Goal: Task Accomplishment & Management: Manage account settings

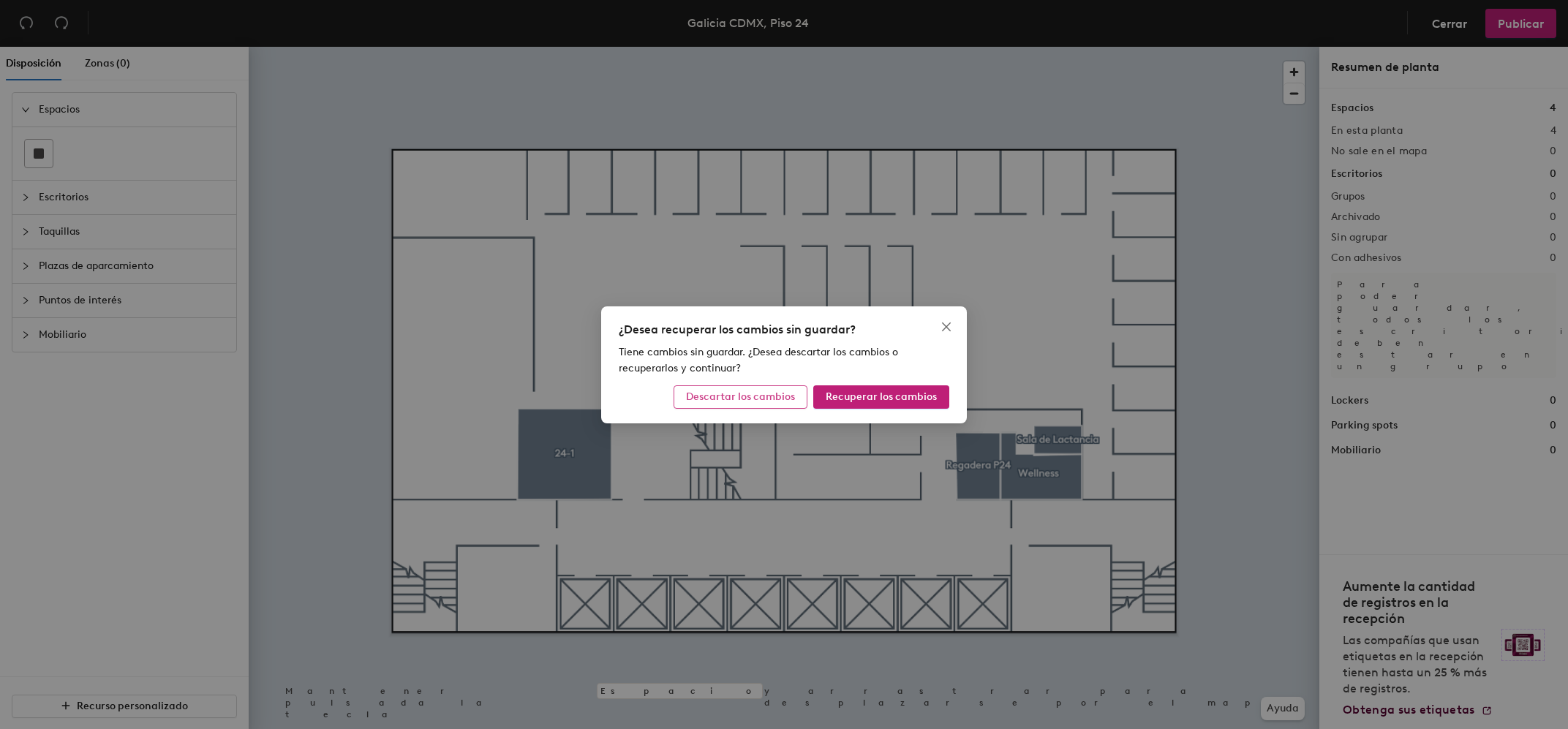
click at [783, 404] on button "Descartar los cambios" at bounding box center [740, 397] width 134 height 23
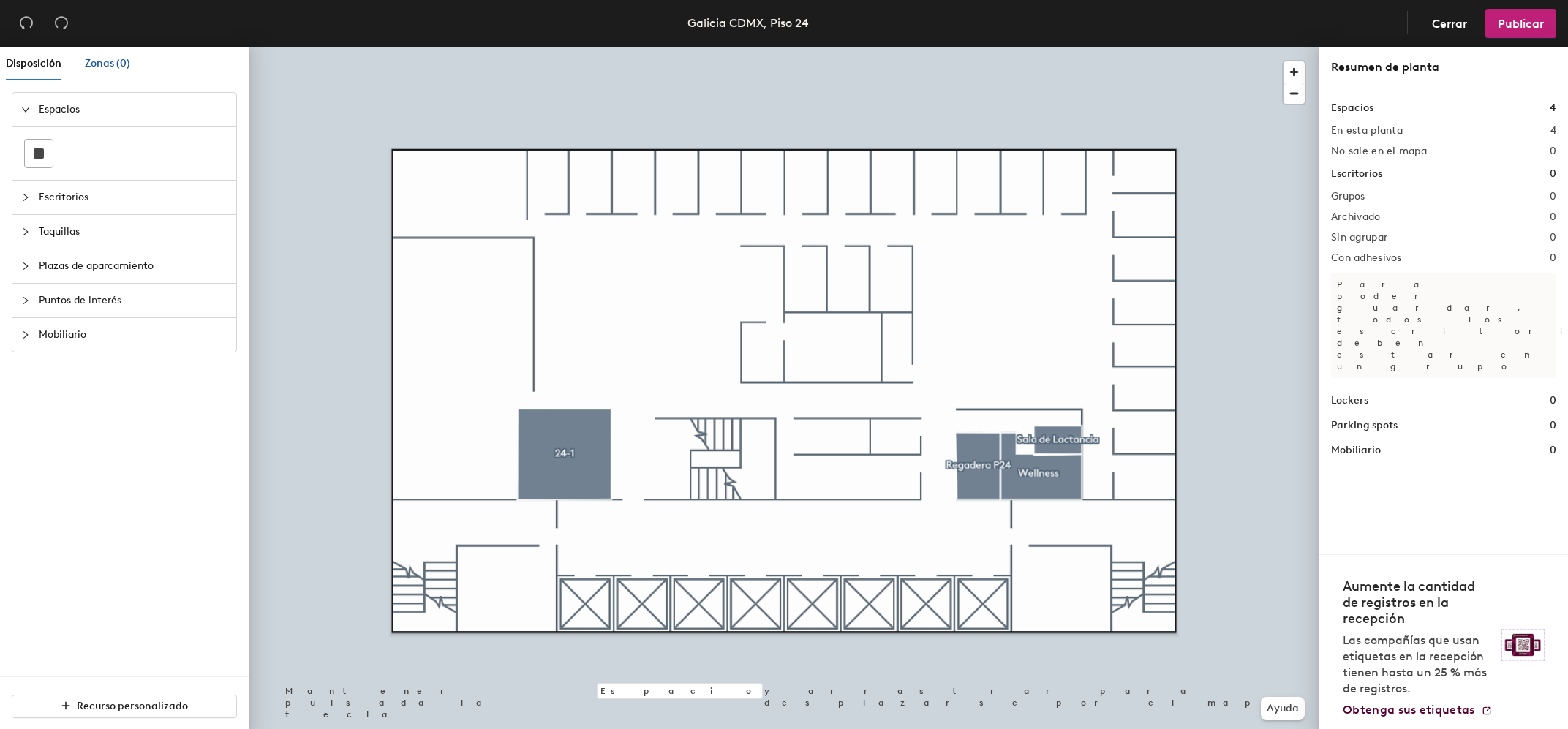
click at [107, 58] on span "Zonas (0)" at bounding box center [108, 63] width 45 height 12
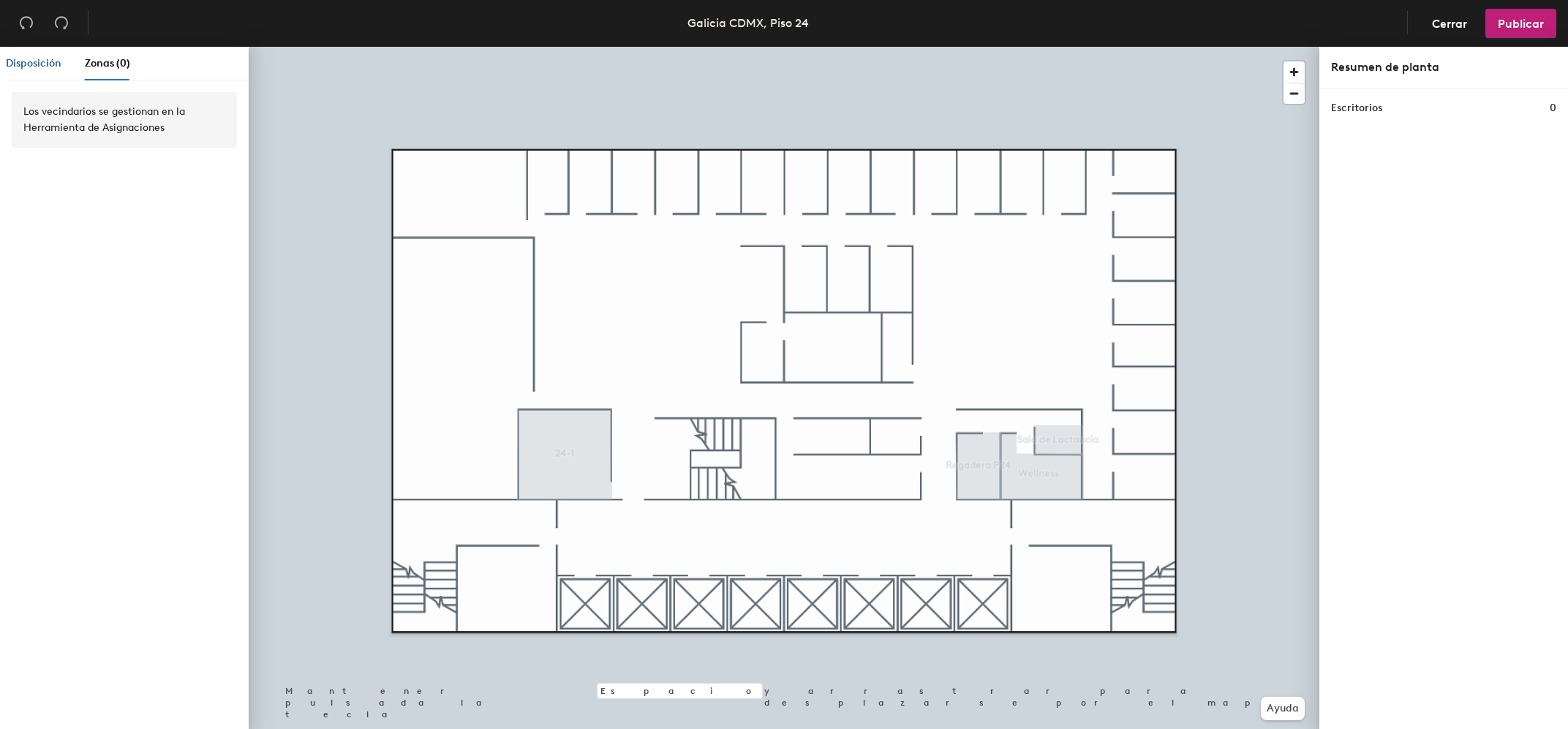
click at [54, 64] on span "Disposición" at bounding box center [34, 63] width 56 height 12
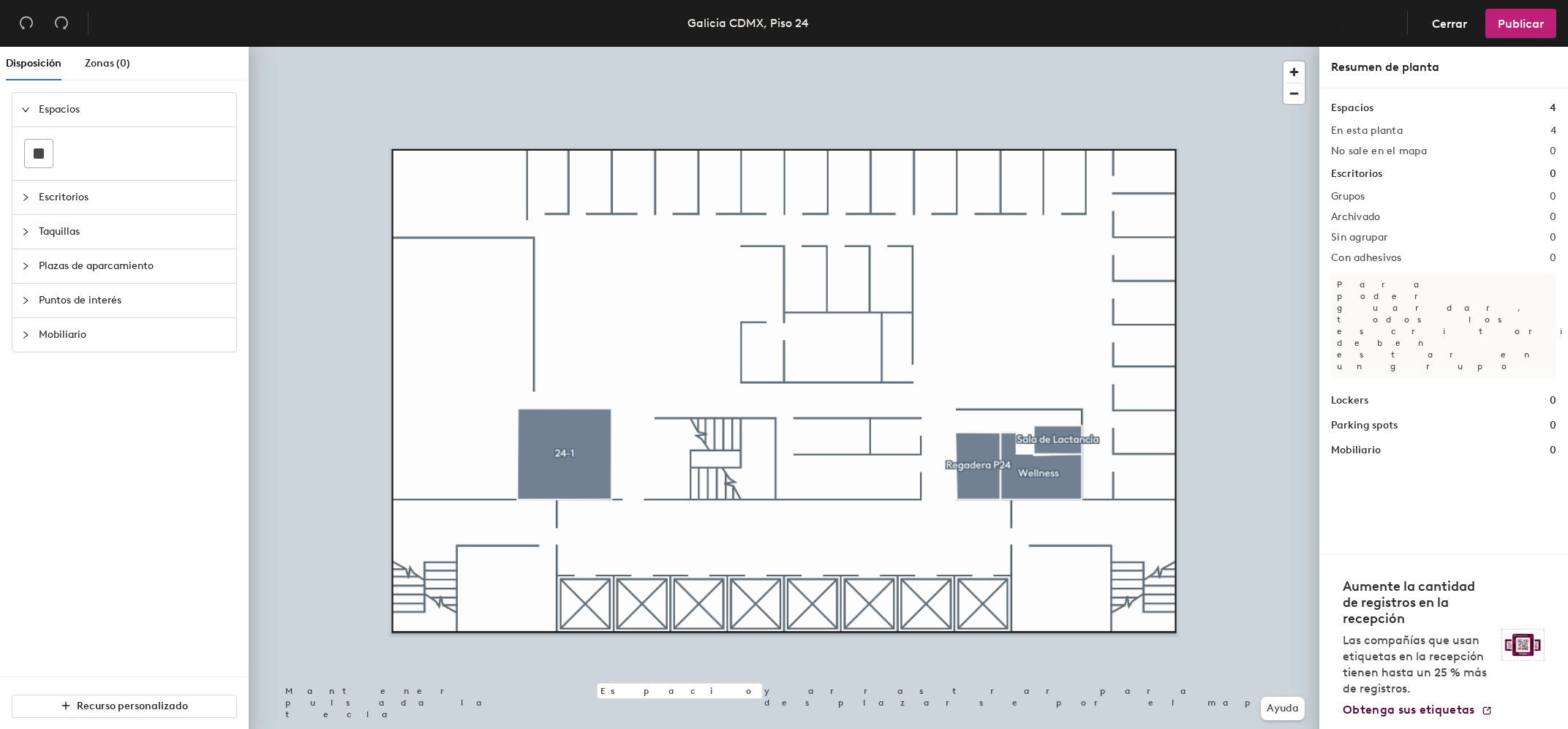
click at [28, 201] on icon "collapsed" at bounding box center [26, 197] width 9 height 9
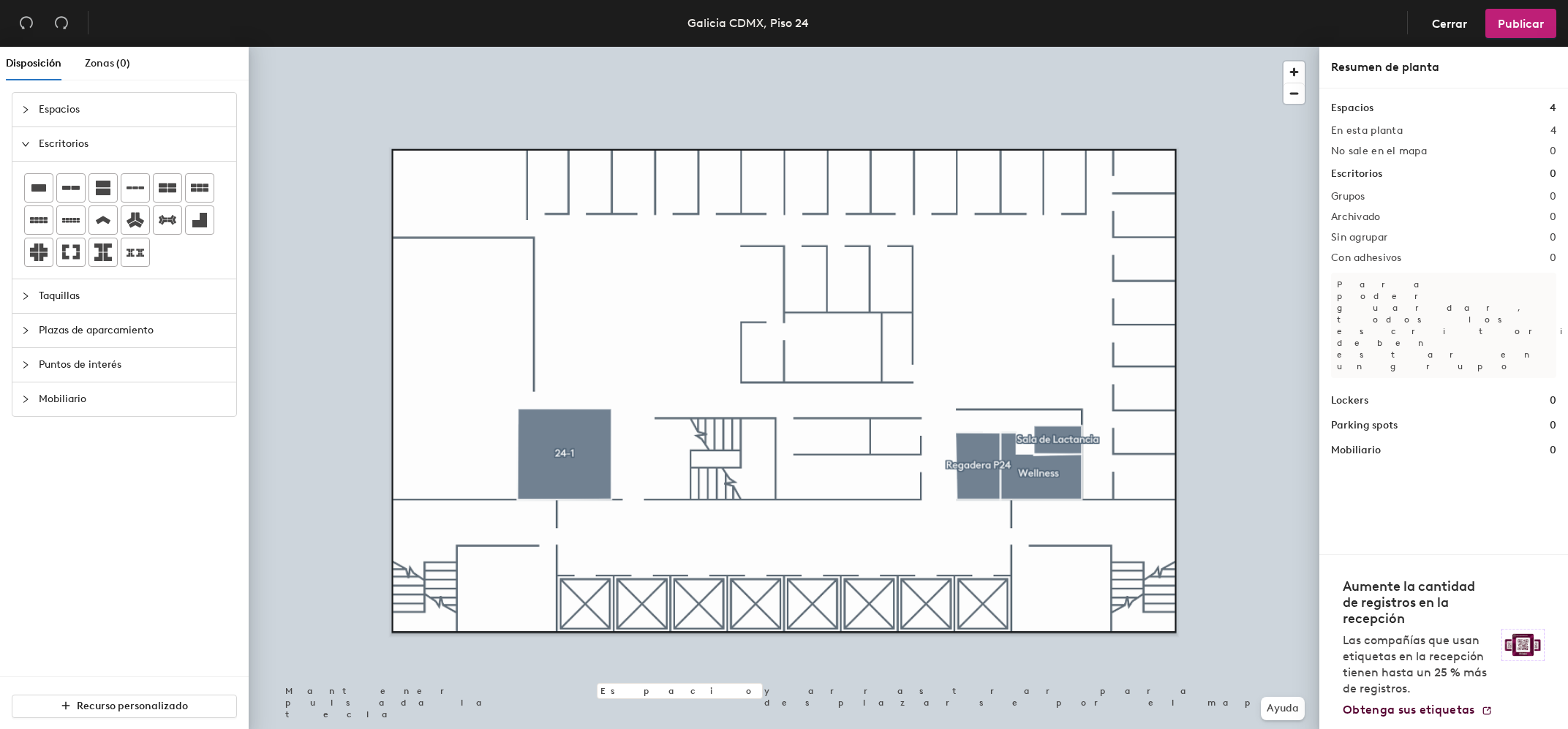
click at [28, 111] on icon "collapsed" at bounding box center [26, 110] width 9 height 9
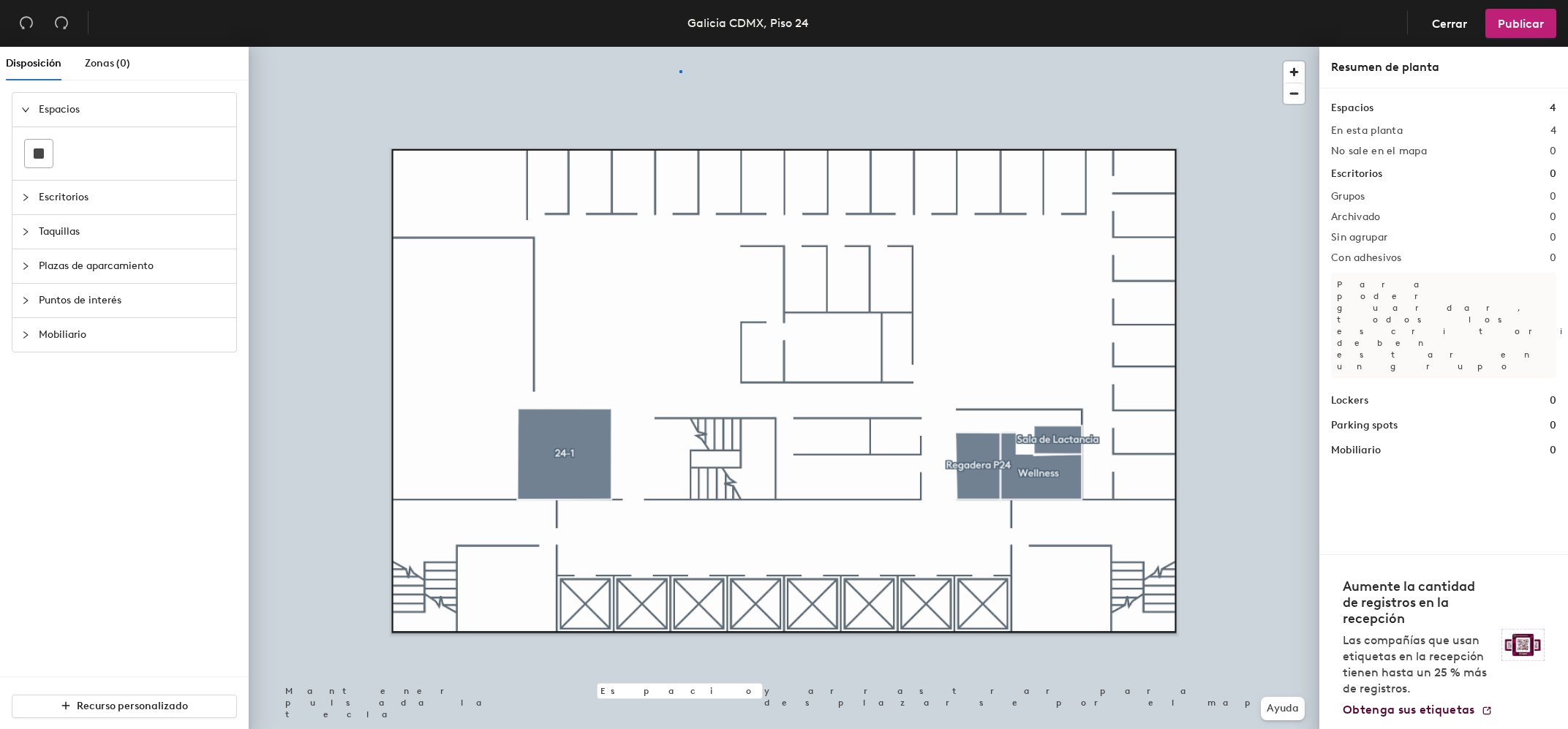
click at [680, 47] on div at bounding box center [784, 47] width 1071 height 0
click at [34, 152] on div at bounding box center [39, 154] width 28 height 28
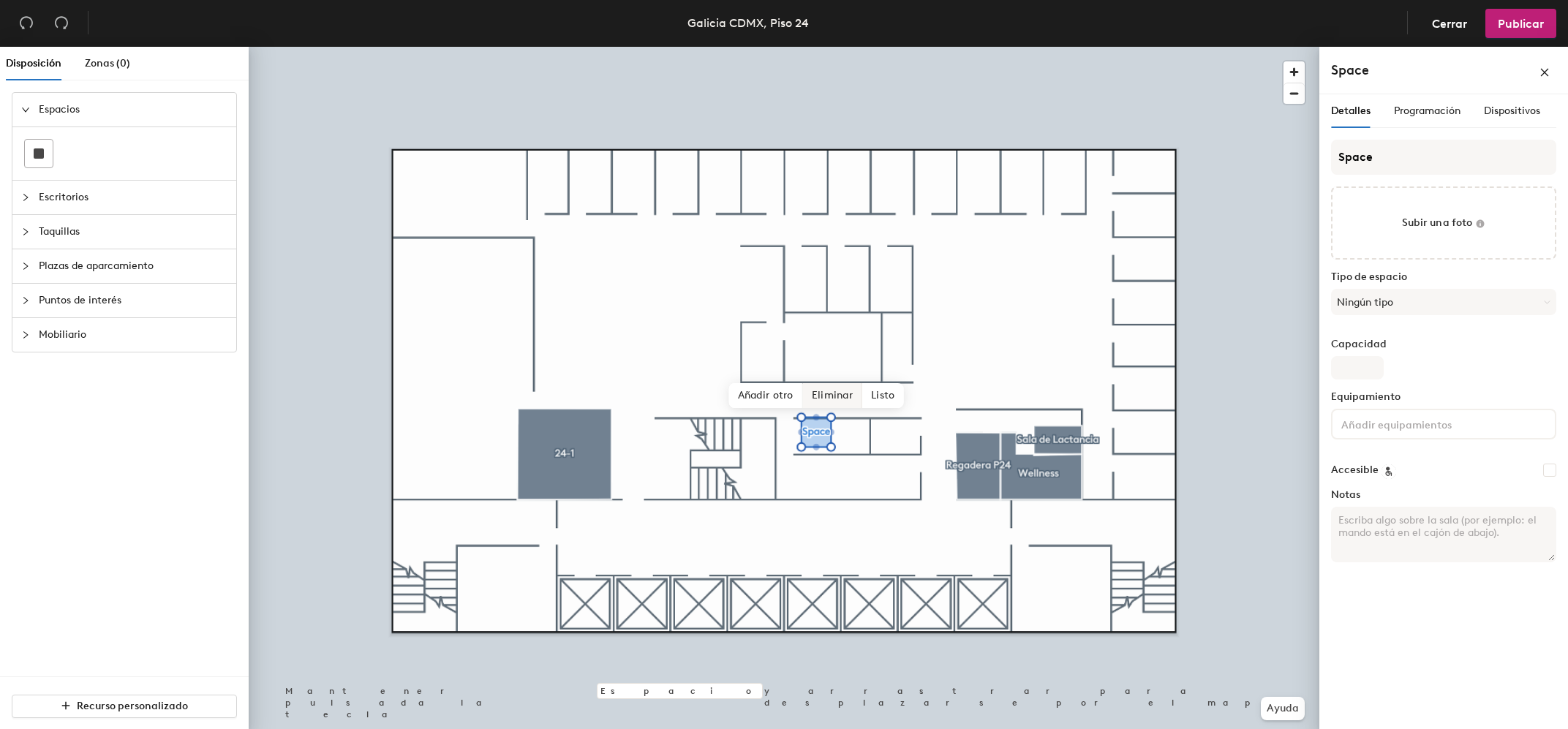
click at [847, 404] on span "Eliminar" at bounding box center [833, 396] width 59 height 25
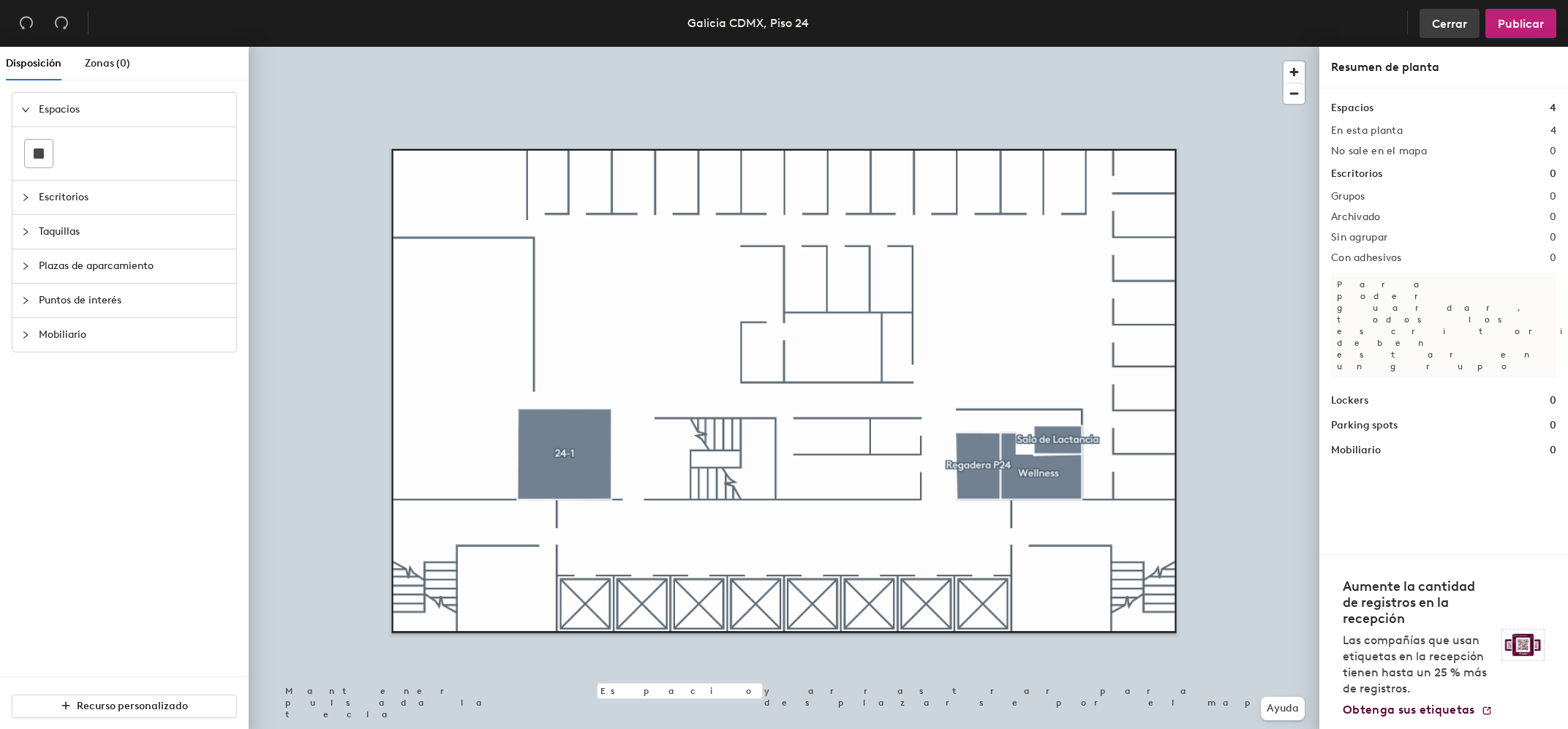
click at [1462, 25] on span "Cerrar" at bounding box center [1450, 23] width 35 height 14
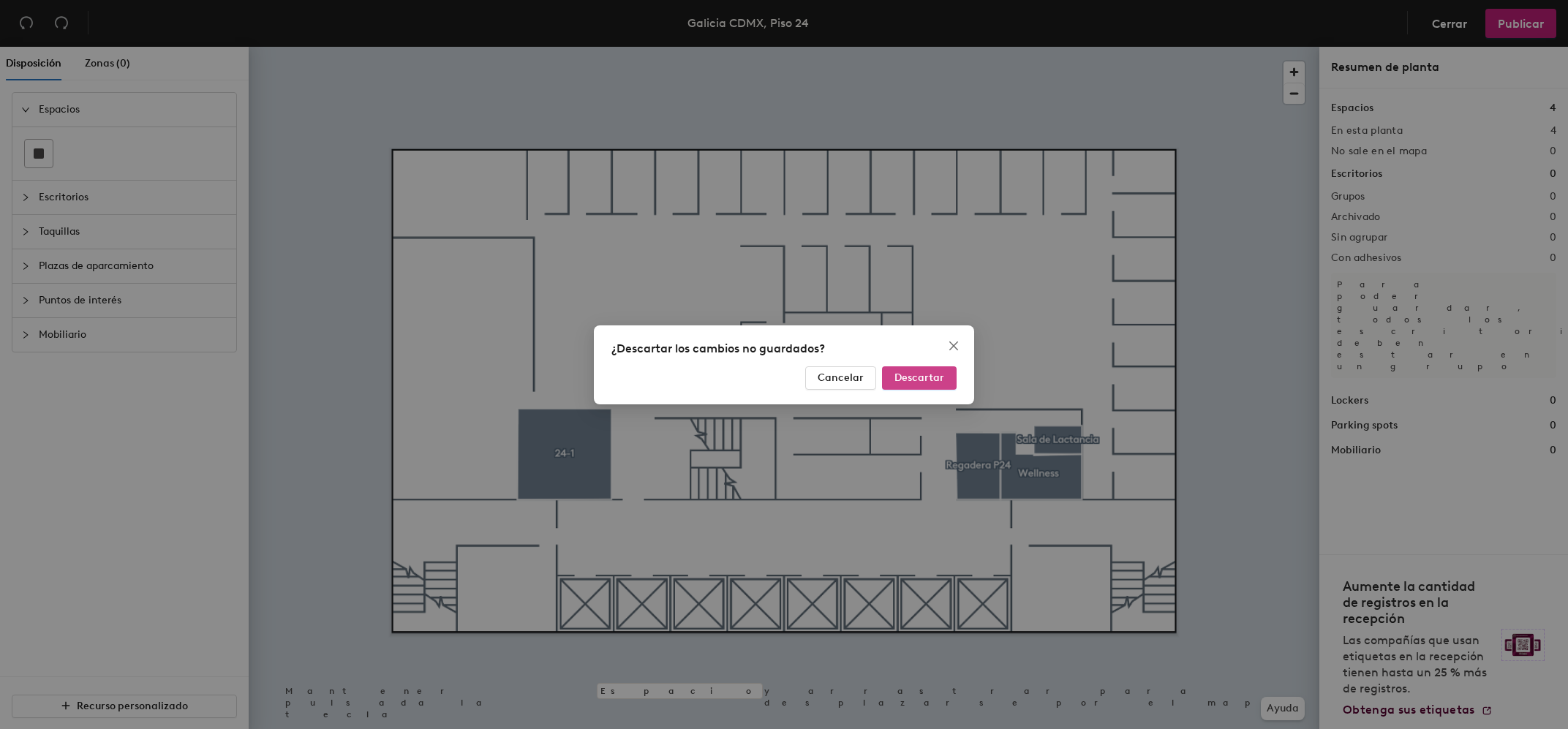
click at [924, 384] on button "Descartar" at bounding box center [919, 378] width 75 height 23
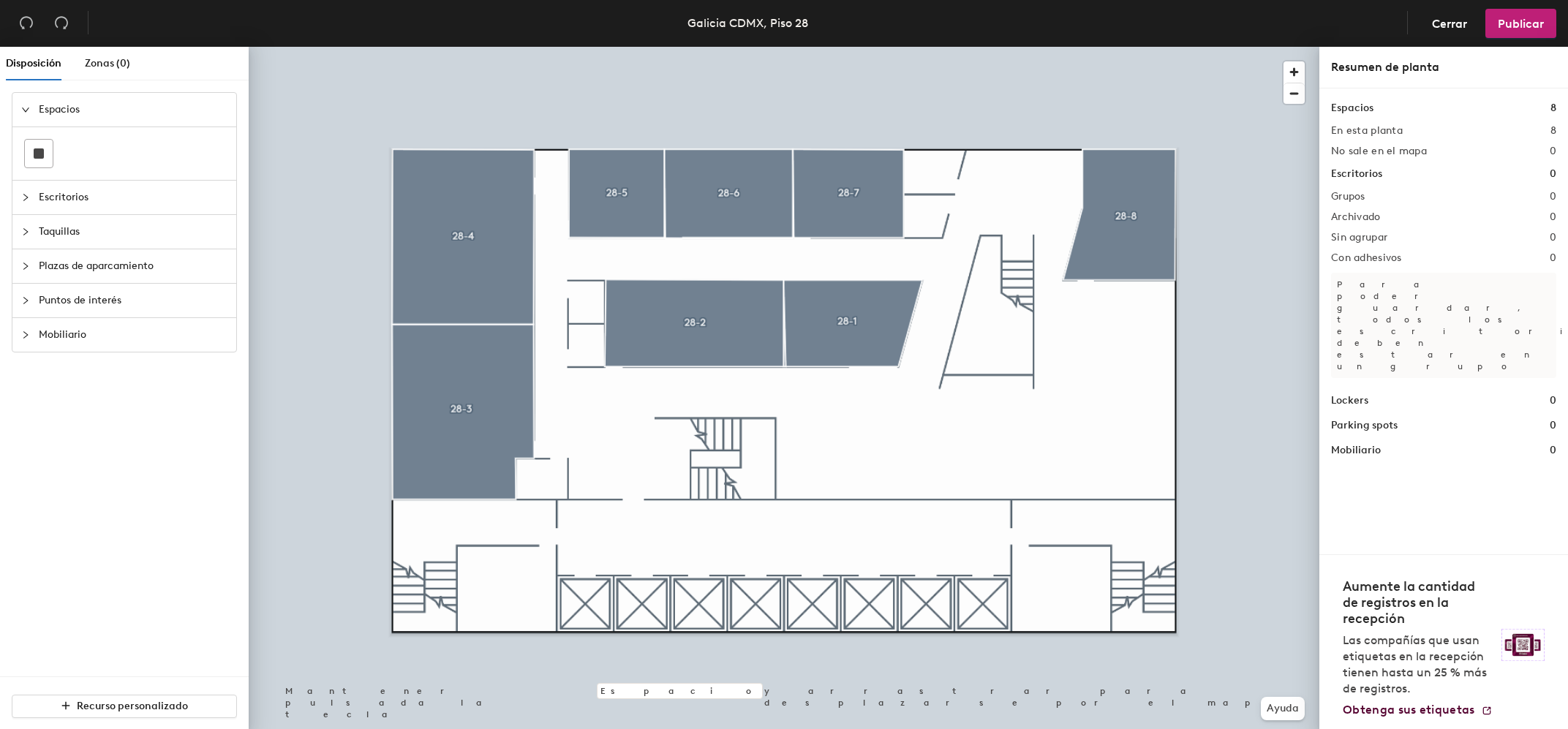
drag, startPoint x: 37, startPoint y: 155, endPoint x: 246, endPoint y: 221, distance: 219.2
click at [37, 154] on rect at bounding box center [39, 154] width 10 height 10
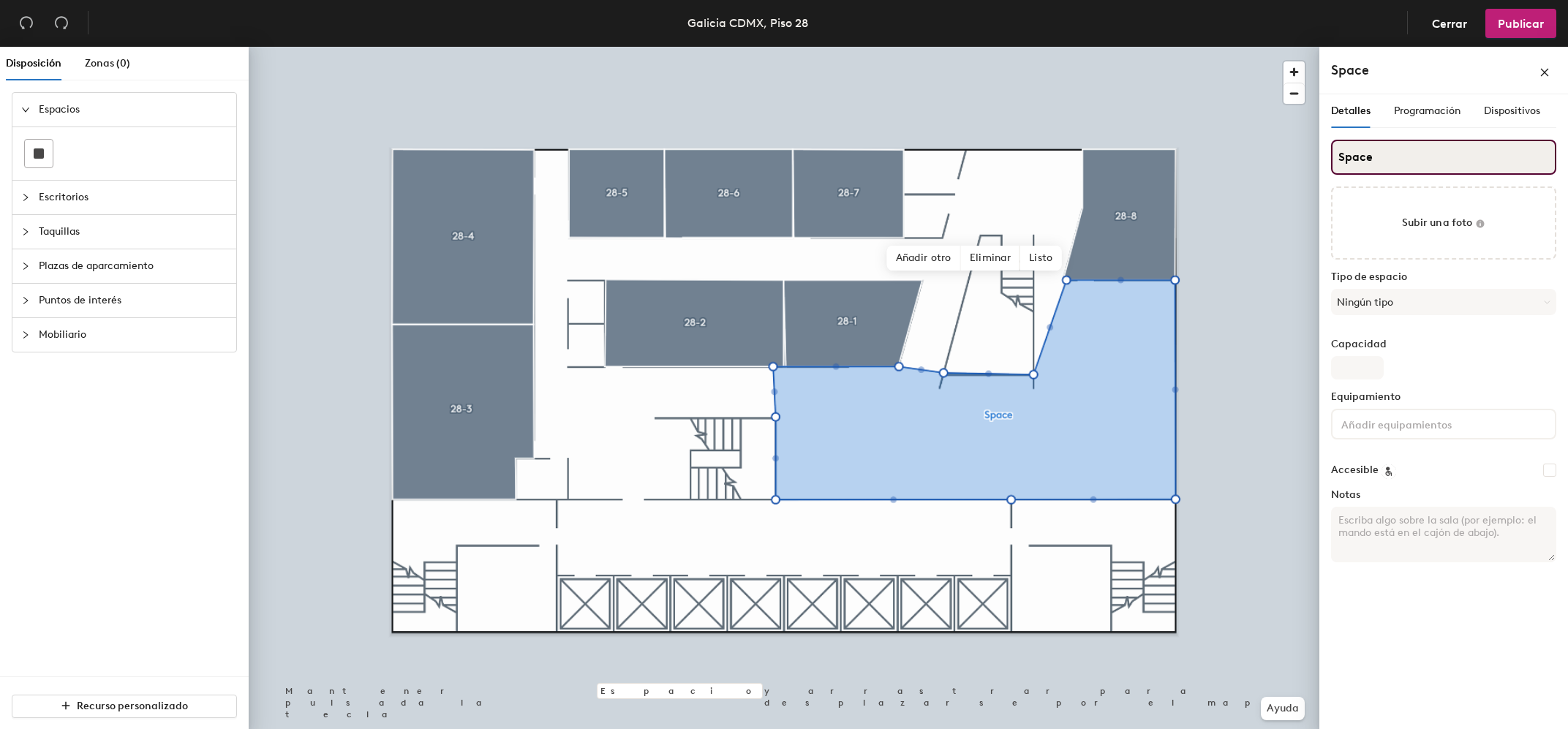
drag, startPoint x: 1391, startPoint y: 155, endPoint x: 1143, endPoint y: 170, distance: 248.5
click at [1331, 170] on input "Space" at bounding box center [1443, 158] width 225 height 35
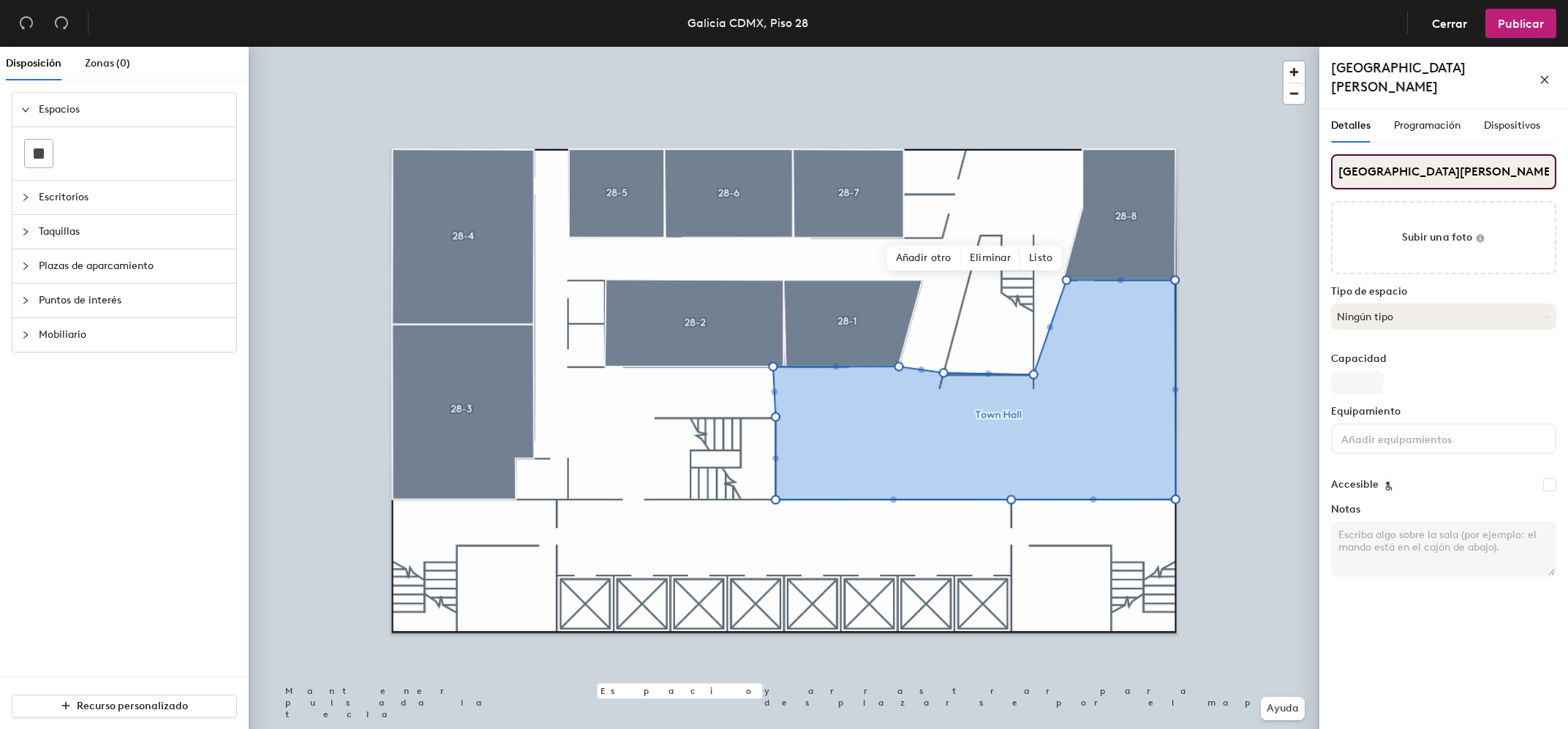
type input "Town Hall"
click at [1391, 303] on button "Ningún tipo" at bounding box center [1443, 317] width 225 height 26
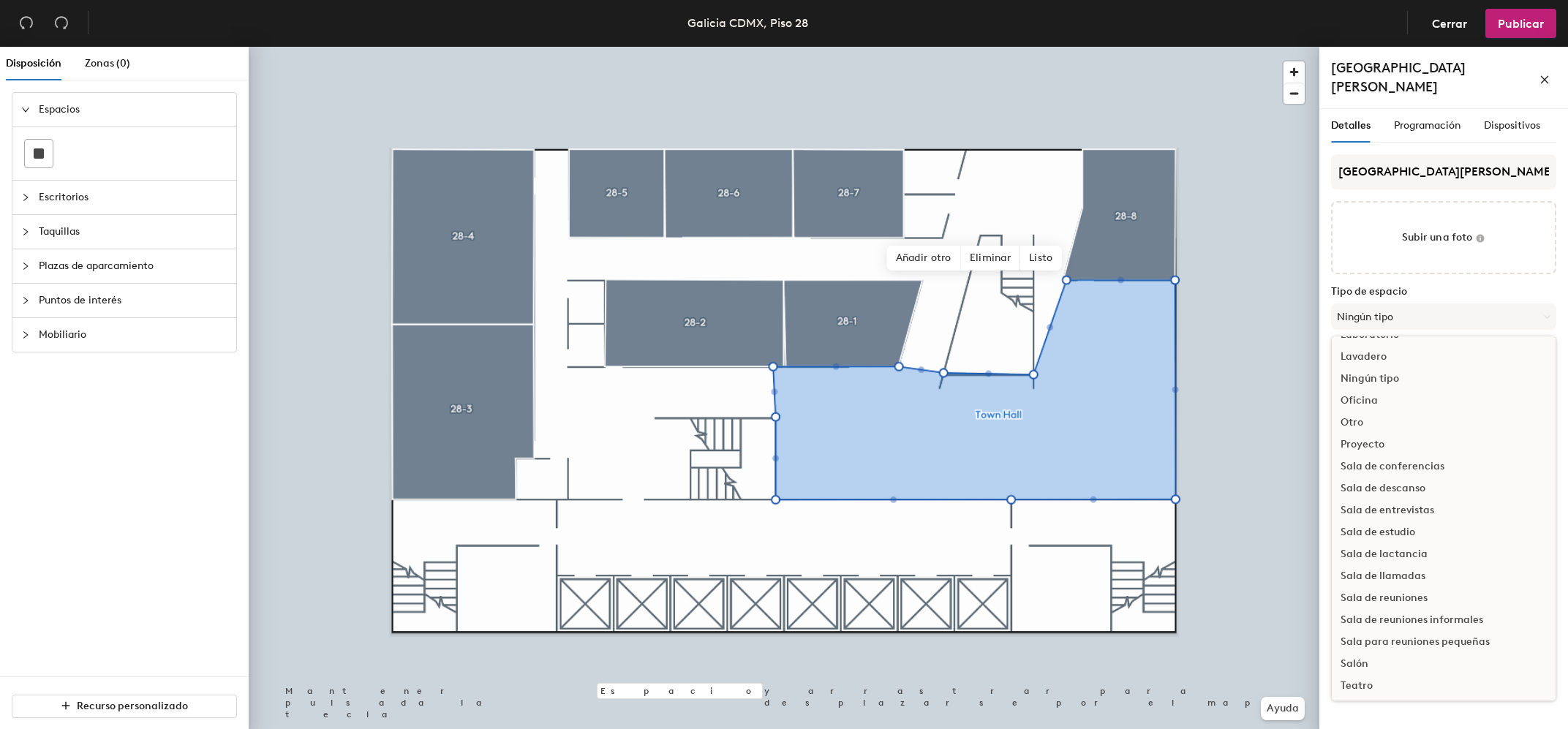
scroll to position [327, 0]
click at [1366, 388] on div "Otro" at bounding box center [1443, 399] width 224 height 22
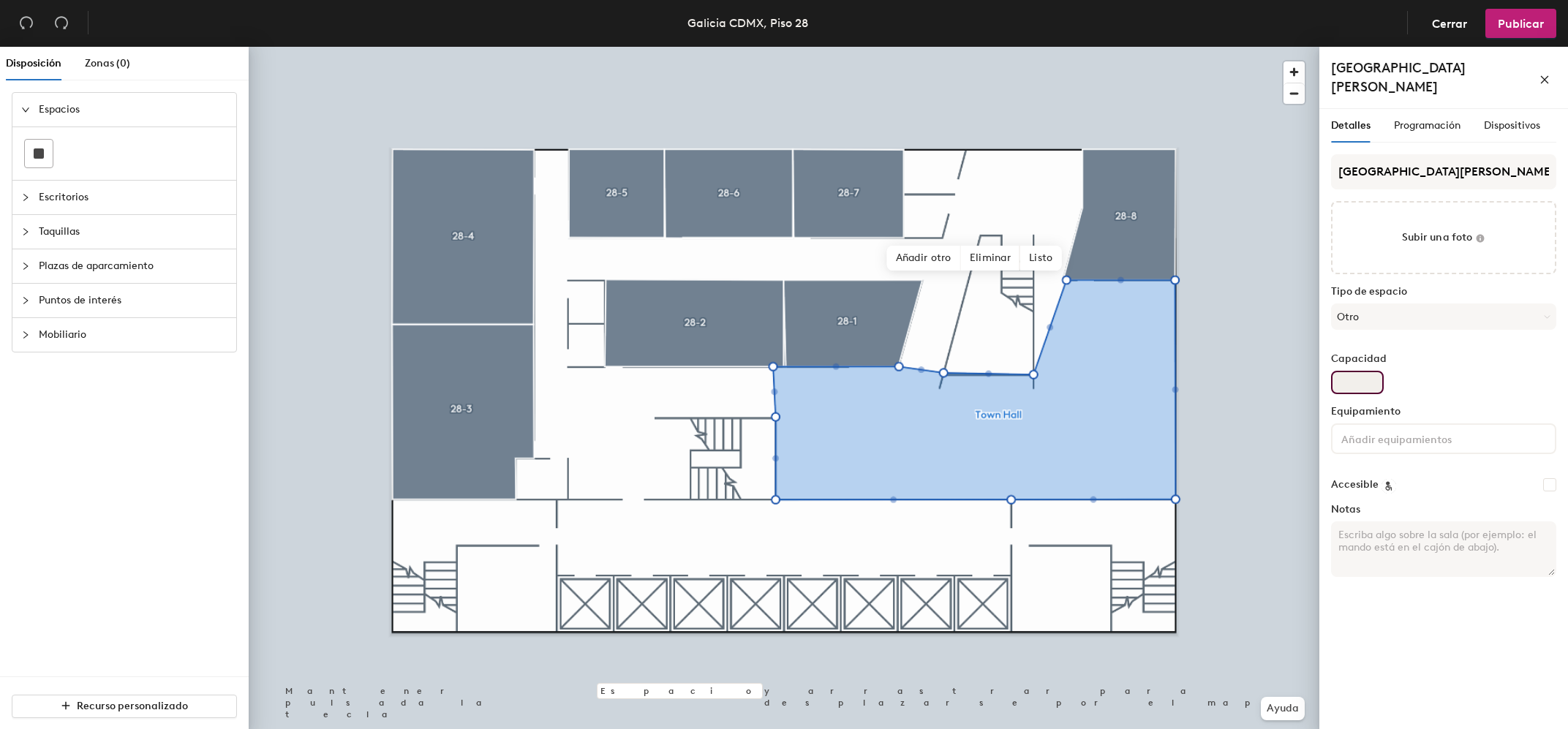
click at [1355, 371] on input "Capacidad" at bounding box center [1358, 382] width 53 height 23
click at [1392, 429] on input at bounding box center [1405, 438] width 132 height 18
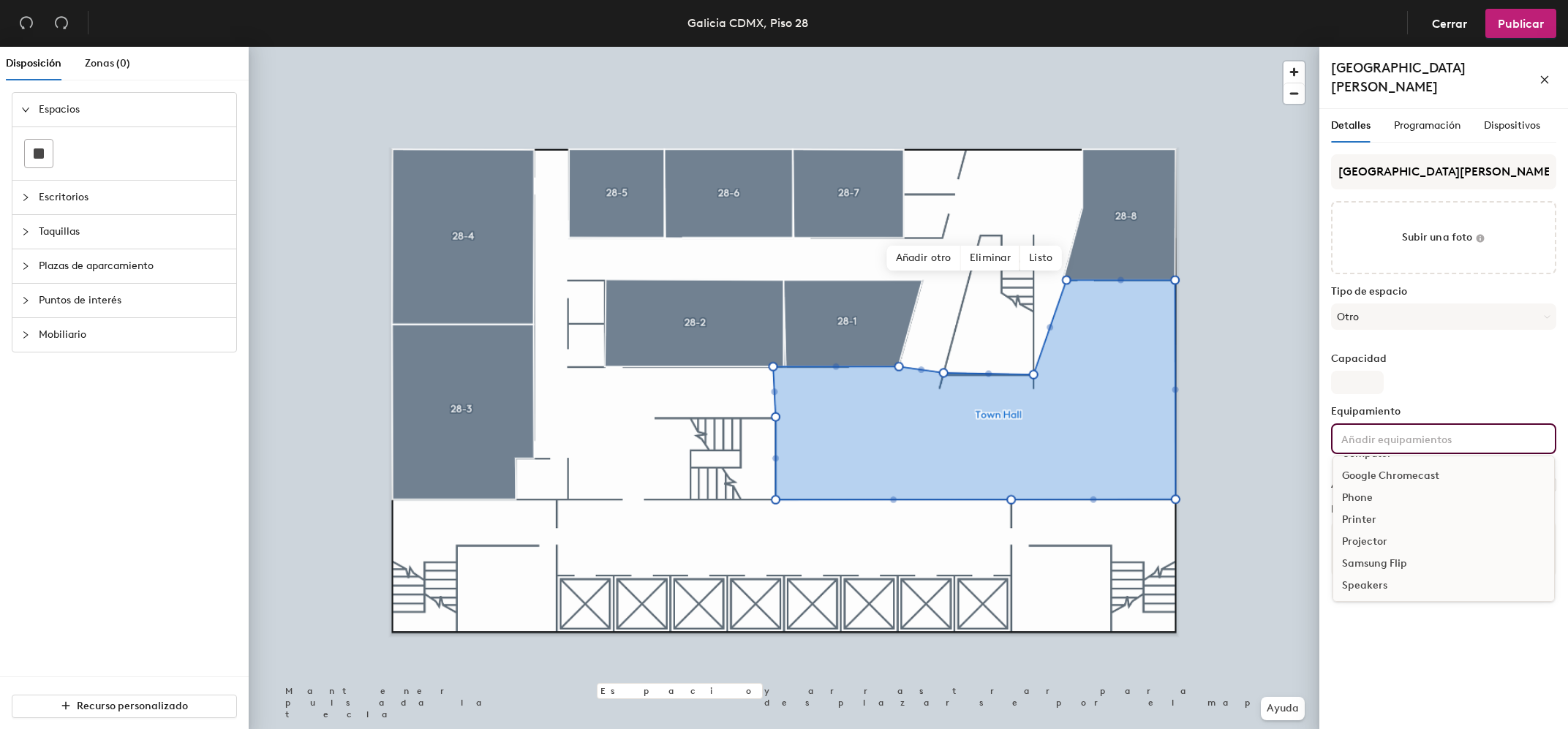
scroll to position [73, 0]
click at [1378, 499] on div "Projector" at bounding box center [1443, 510] width 221 height 22
click at [1371, 371] on input "Capacidad" at bounding box center [1358, 382] width 53 height 23
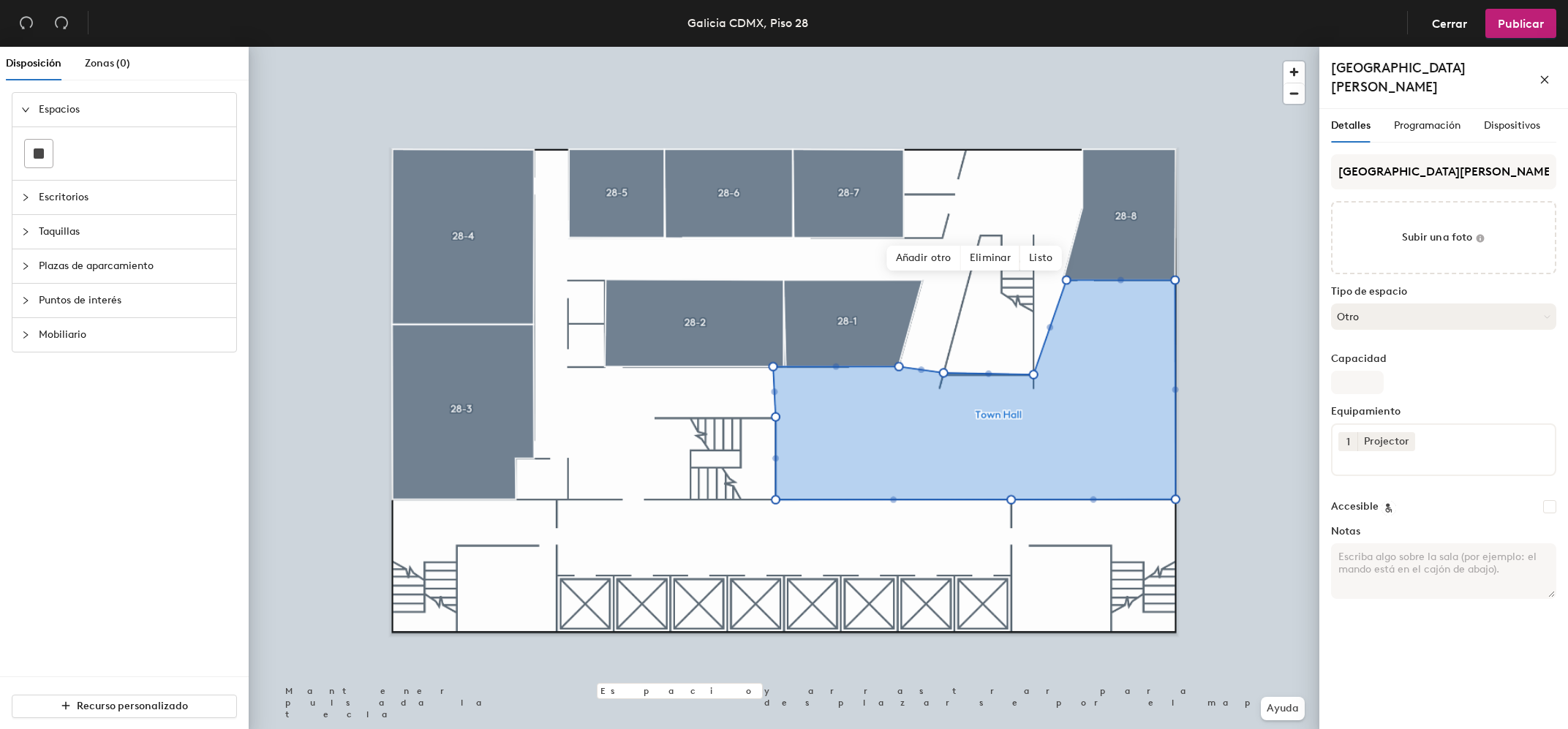
click at [1377, 303] on button "Otro" at bounding box center [1443, 317] width 225 height 26
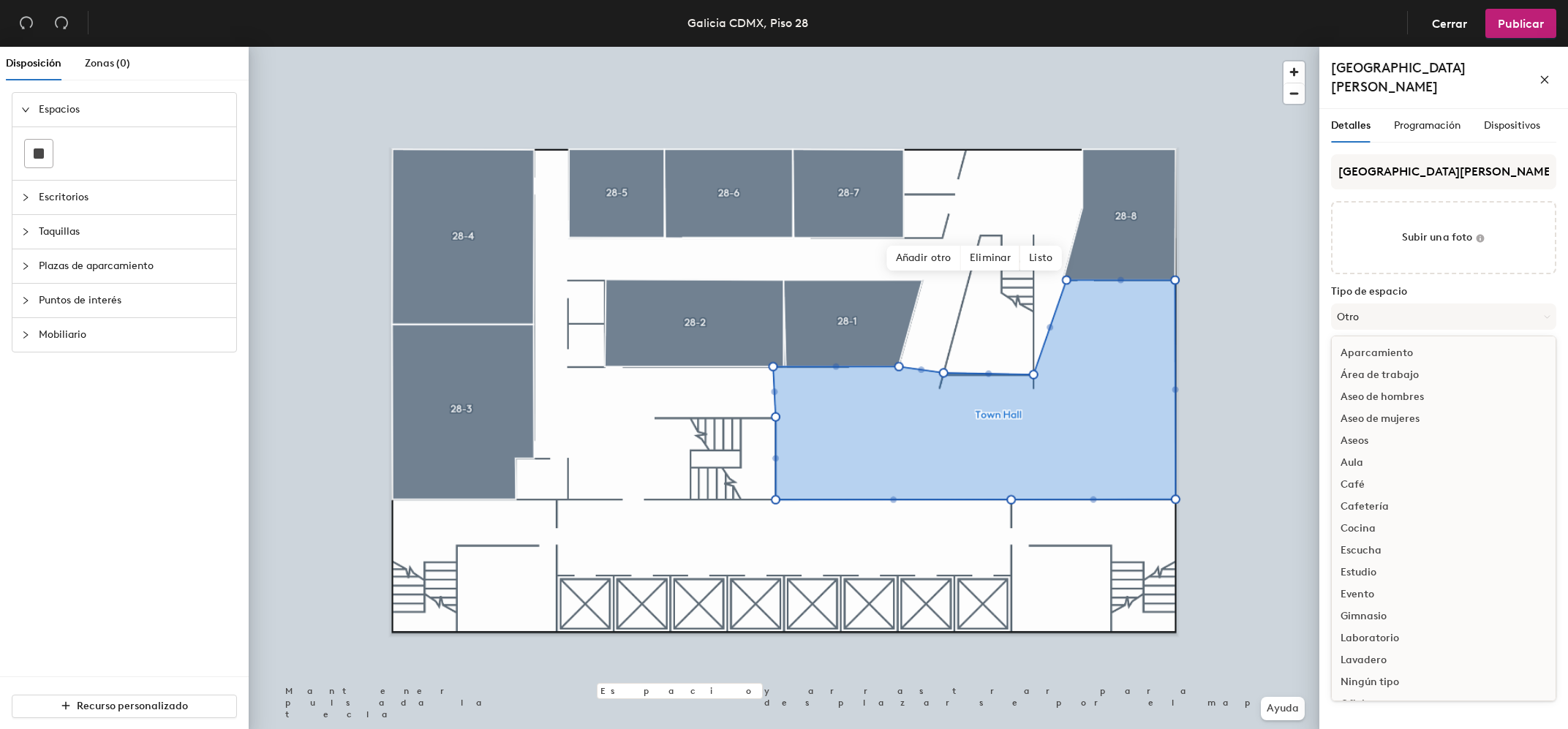
click at [1438, 286] on label "Tipo de espacio" at bounding box center [1443, 292] width 225 height 12
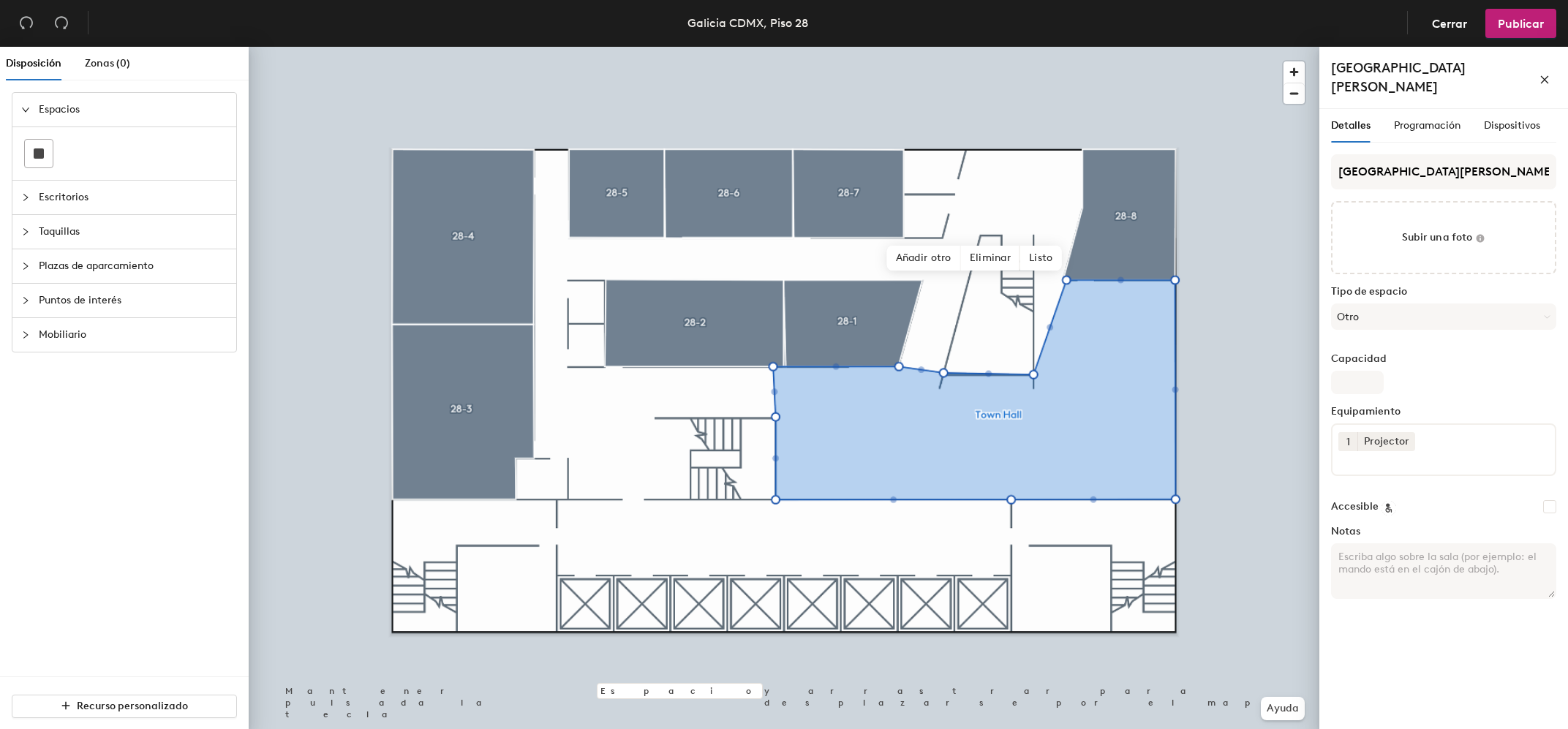
drag, startPoint x: 1468, startPoint y: 424, endPoint x: 1470, endPoint y: 434, distance: 10.2
click at [1469, 451] on input at bounding box center [1405, 460] width 132 height 18
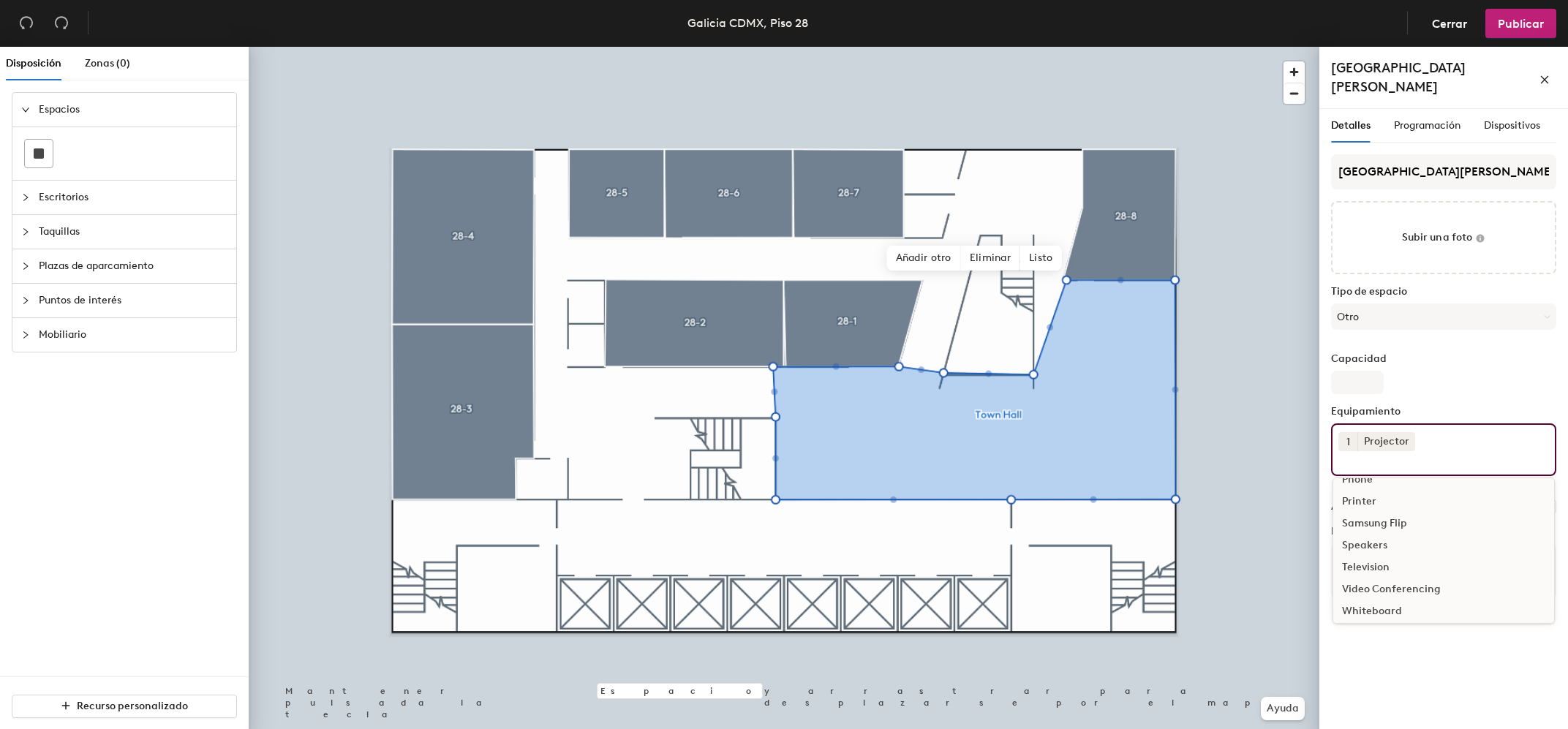
scroll to position [86, 0]
click at [1371, 530] on div "Speakers" at bounding box center [1443, 541] width 221 height 22
click at [1484, 679] on div "Detalles Programación Dispositivos Town Hall Subir una foto Tipo de espacio Otr…" at bounding box center [1443, 422] width 249 height 626
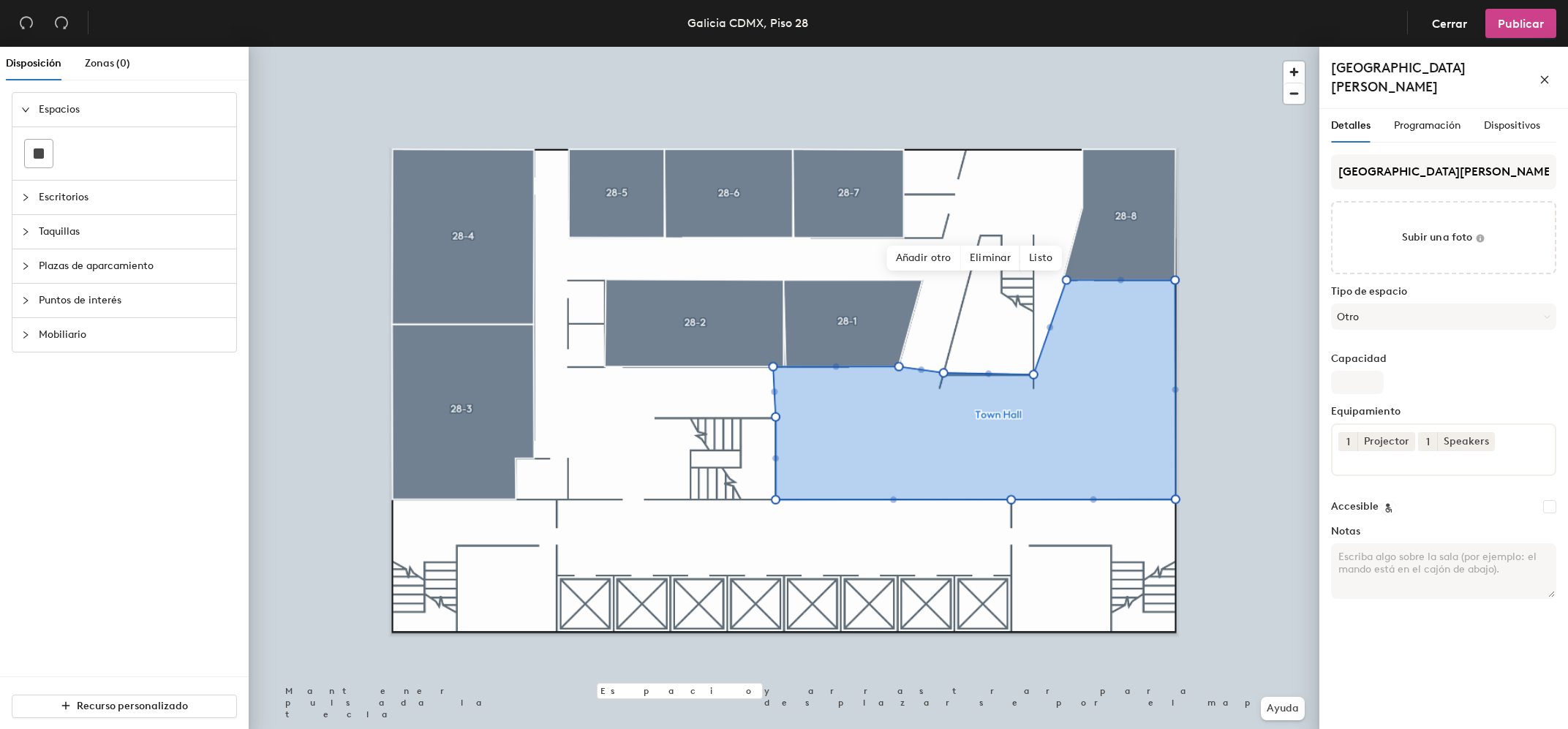
click at [1517, 27] on span "Publicar" at bounding box center [1521, 23] width 46 height 14
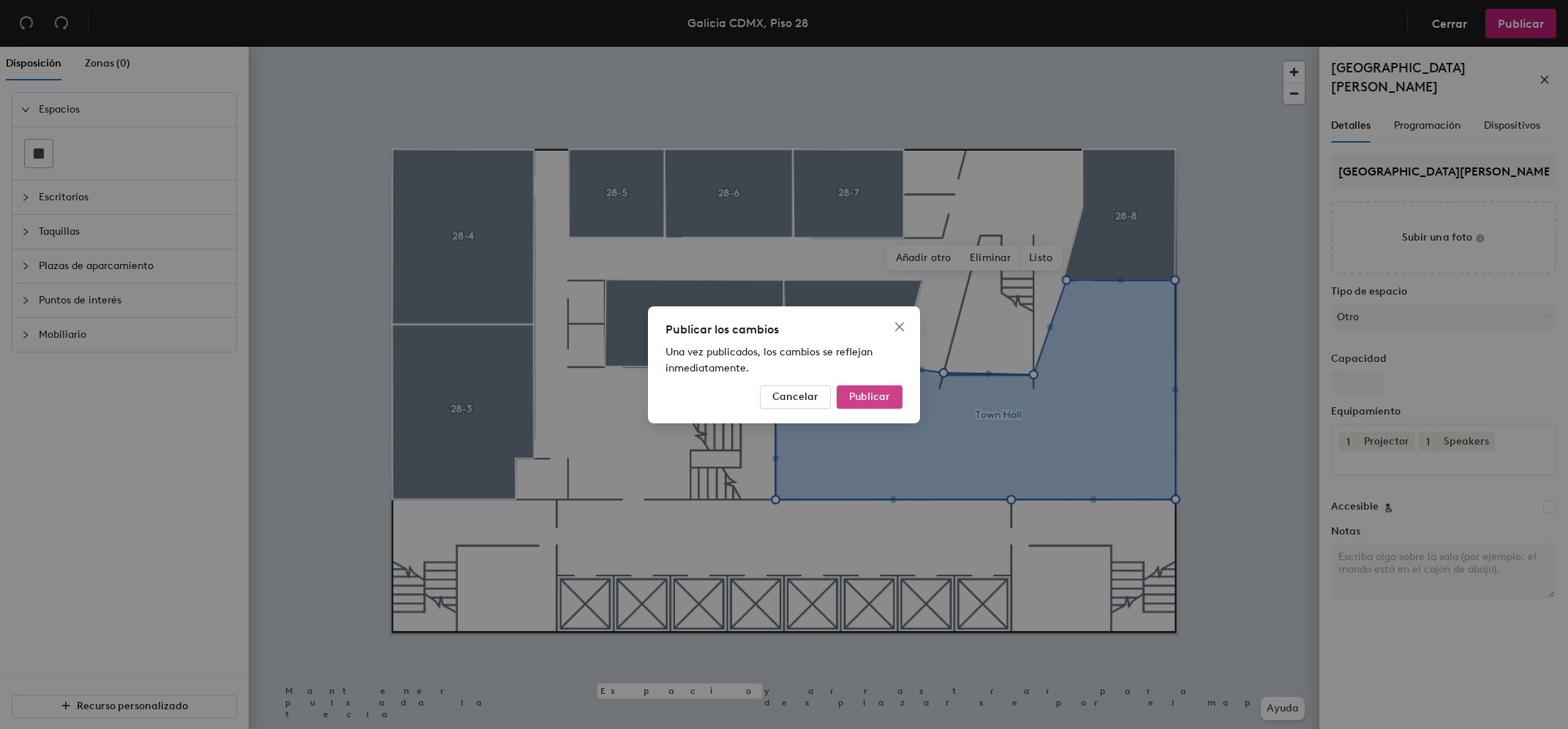
click at [869, 398] on span "Publicar" at bounding box center [869, 396] width 41 height 12
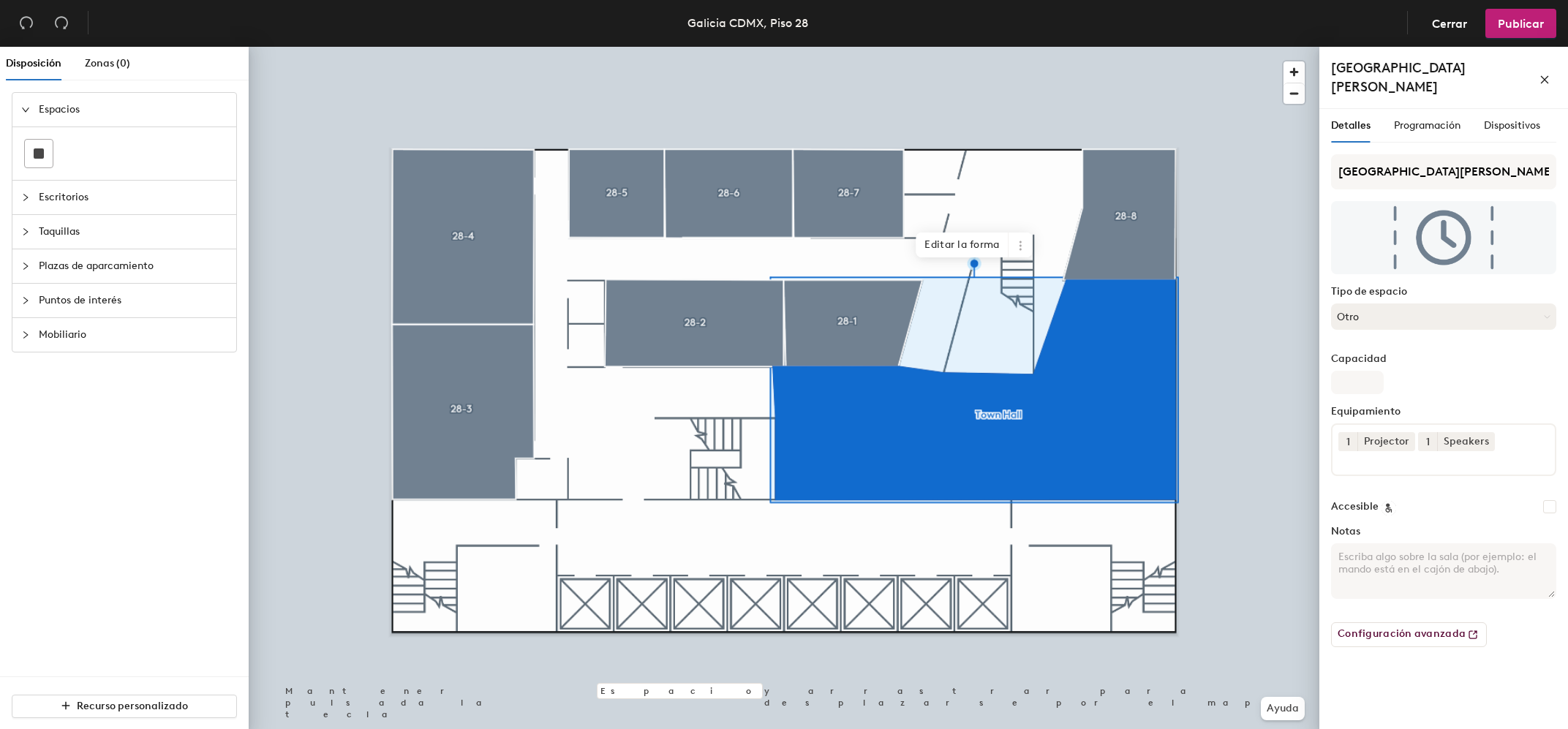
click at [1388, 306] on button "Otro" at bounding box center [1443, 317] width 225 height 26
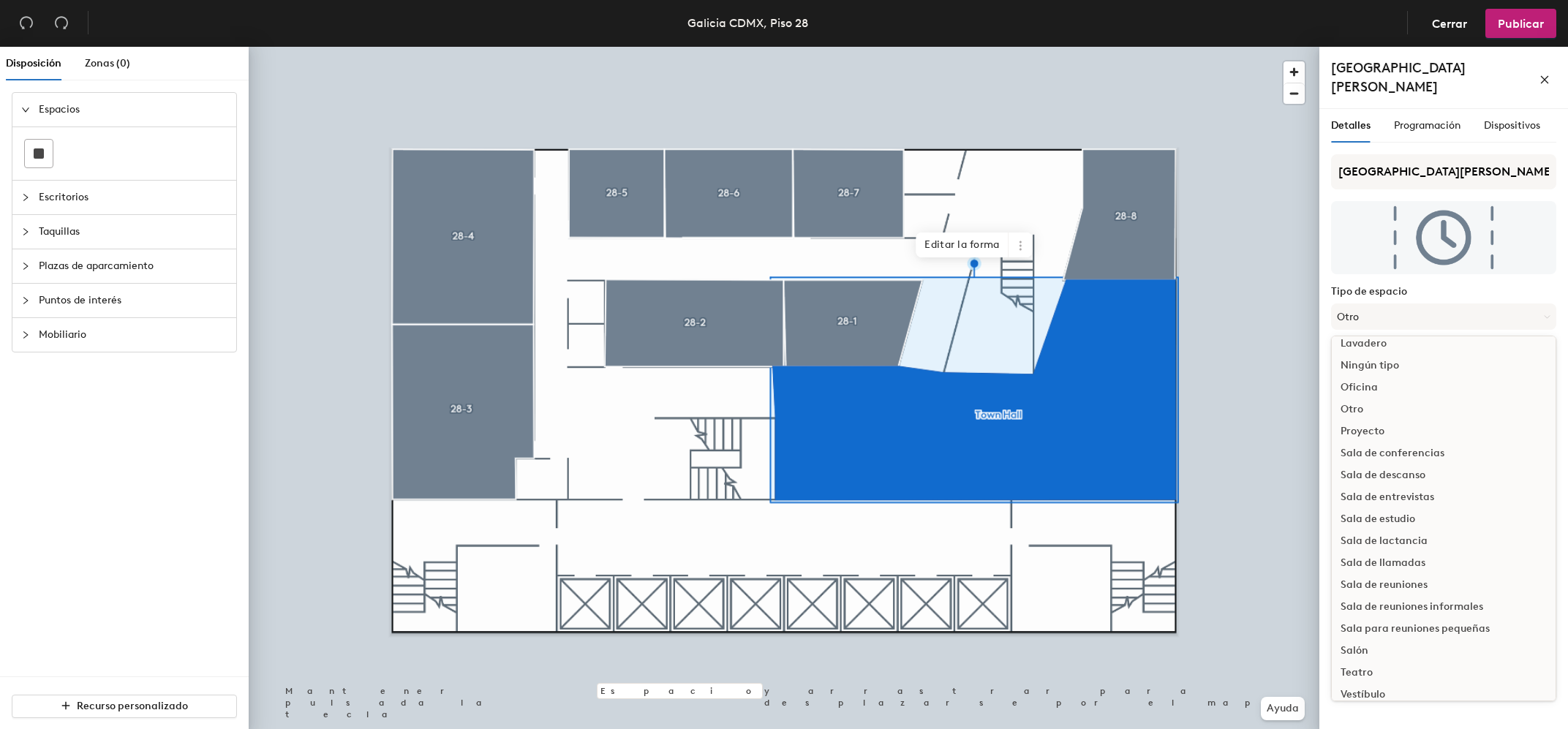
scroll to position [327, 0]
click at [1385, 344] on div "Ningún tipo" at bounding box center [1443, 355] width 224 height 22
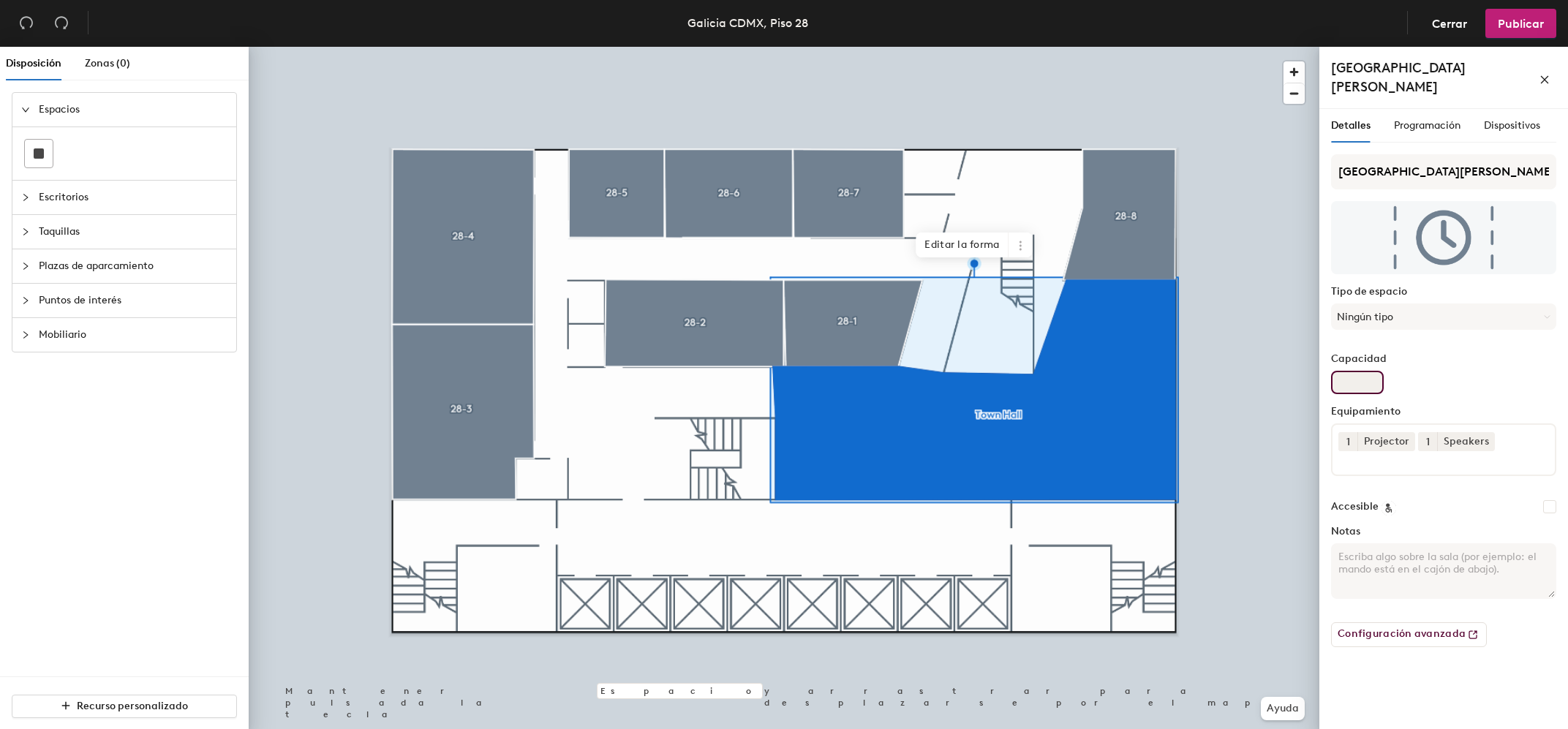
click at [1368, 371] on input "Capacidad" at bounding box center [1358, 382] width 53 height 23
click at [1527, 21] on span "Publicar" at bounding box center [1521, 23] width 46 height 14
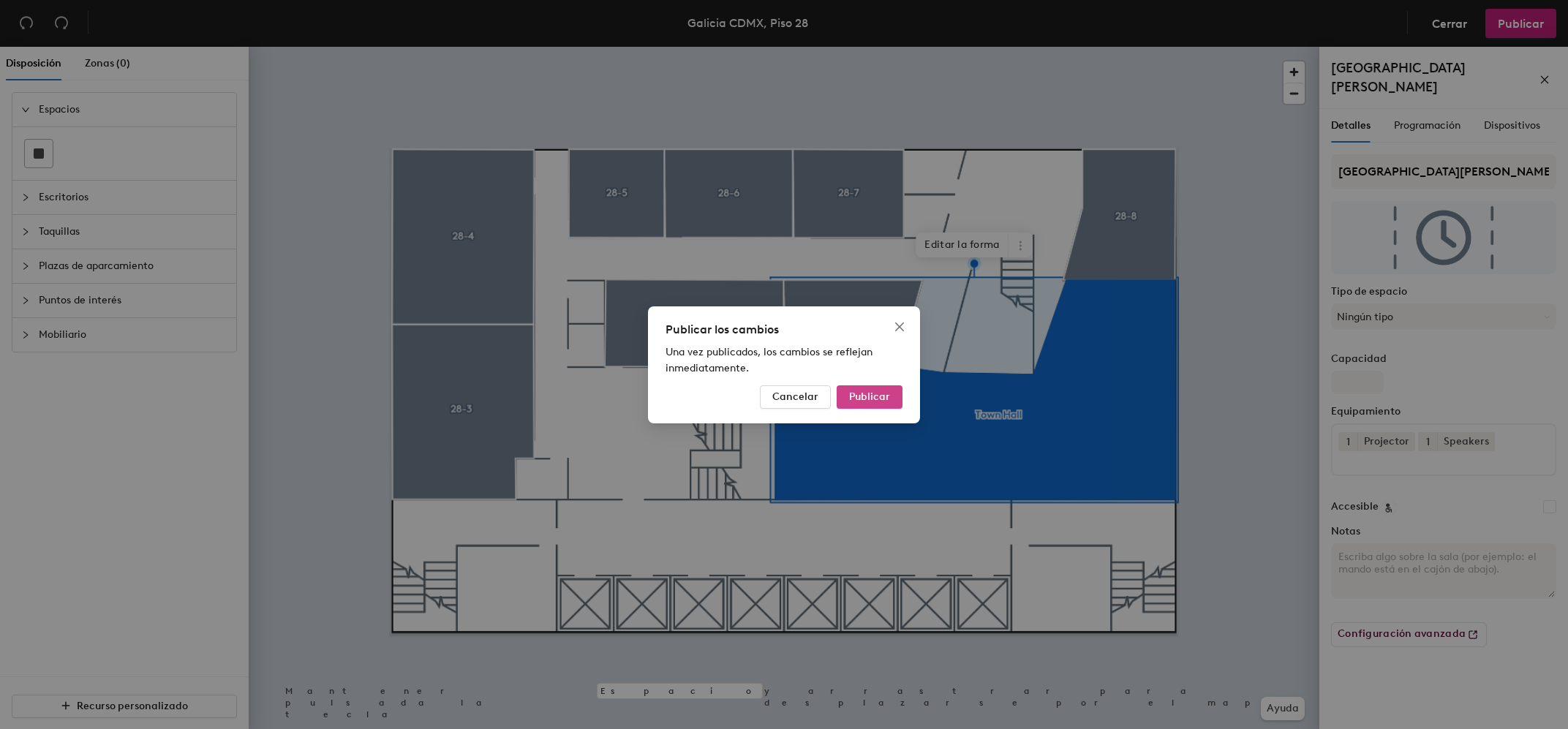
click at [872, 397] on span "Publicar" at bounding box center [869, 396] width 41 height 12
